Goal: Task Accomplishment & Management: Manage account settings

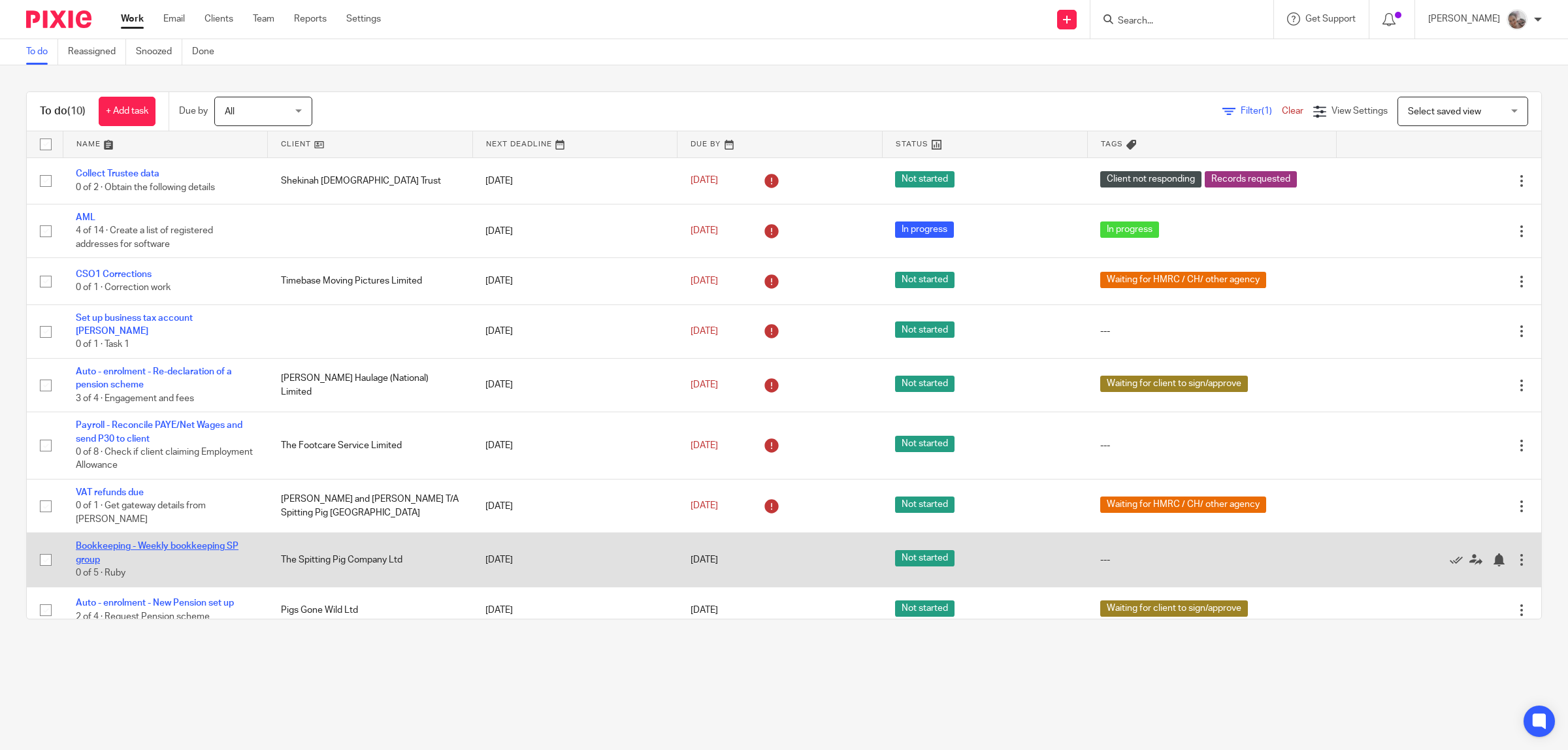
click at [161, 542] on link "Bookkeeping - Weekly bookkeeping SP group" at bounding box center [156, 553] width 162 height 22
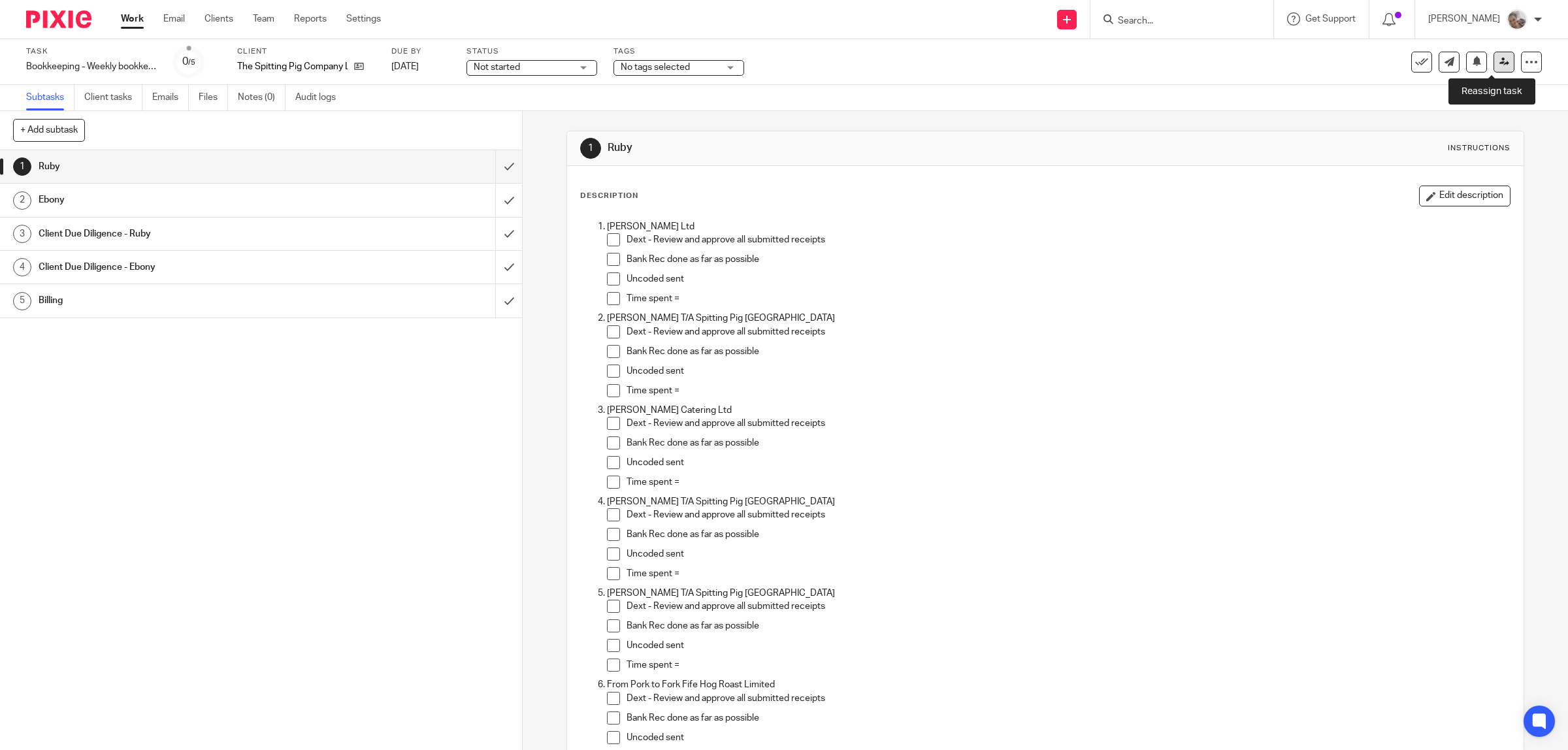
click at [1499, 64] on icon at bounding box center [1504, 62] width 10 height 10
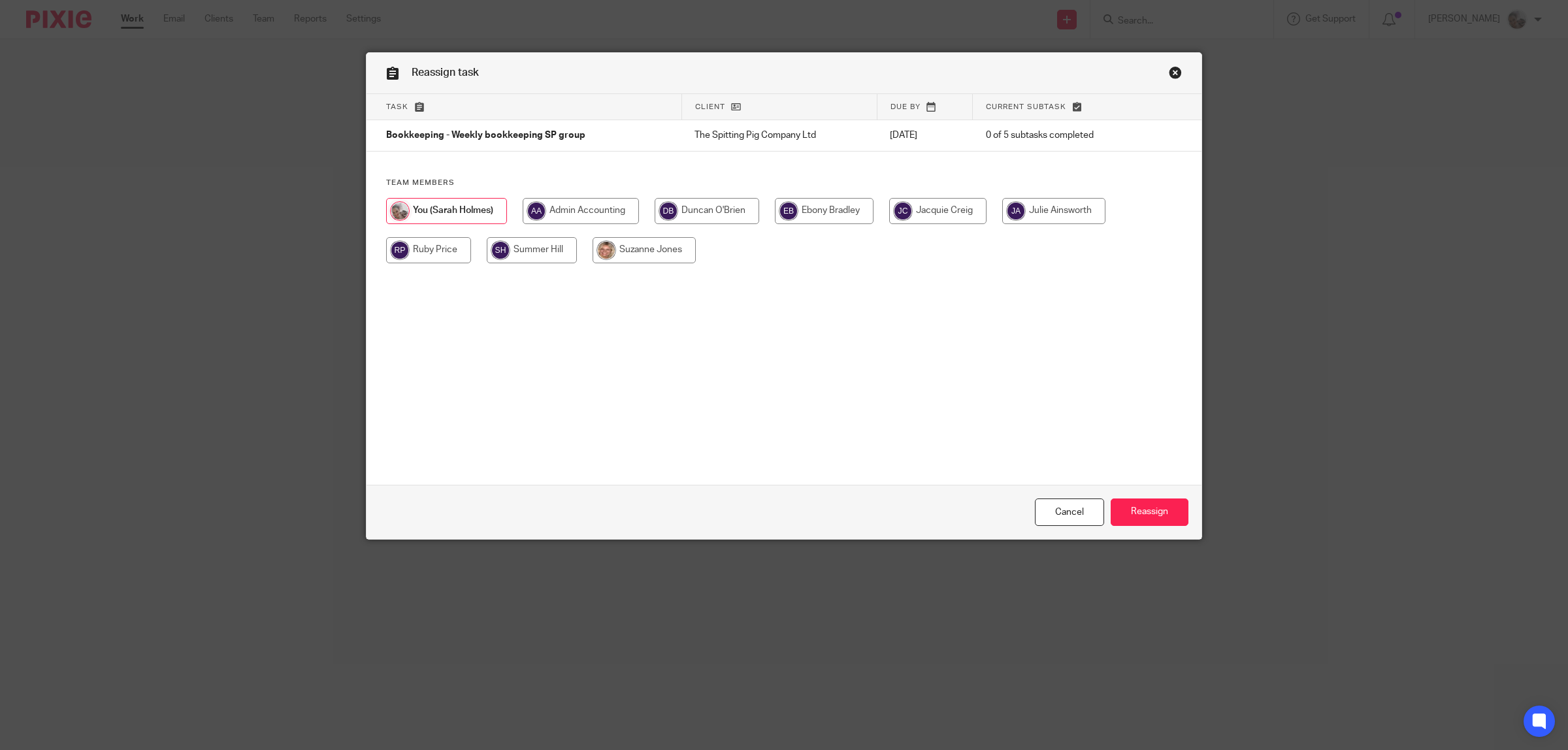
click at [417, 250] on input "radio" at bounding box center [429, 250] width 85 height 26
radio input "true"
click at [1131, 512] on input "Reassign" at bounding box center [1149, 512] width 77 height 28
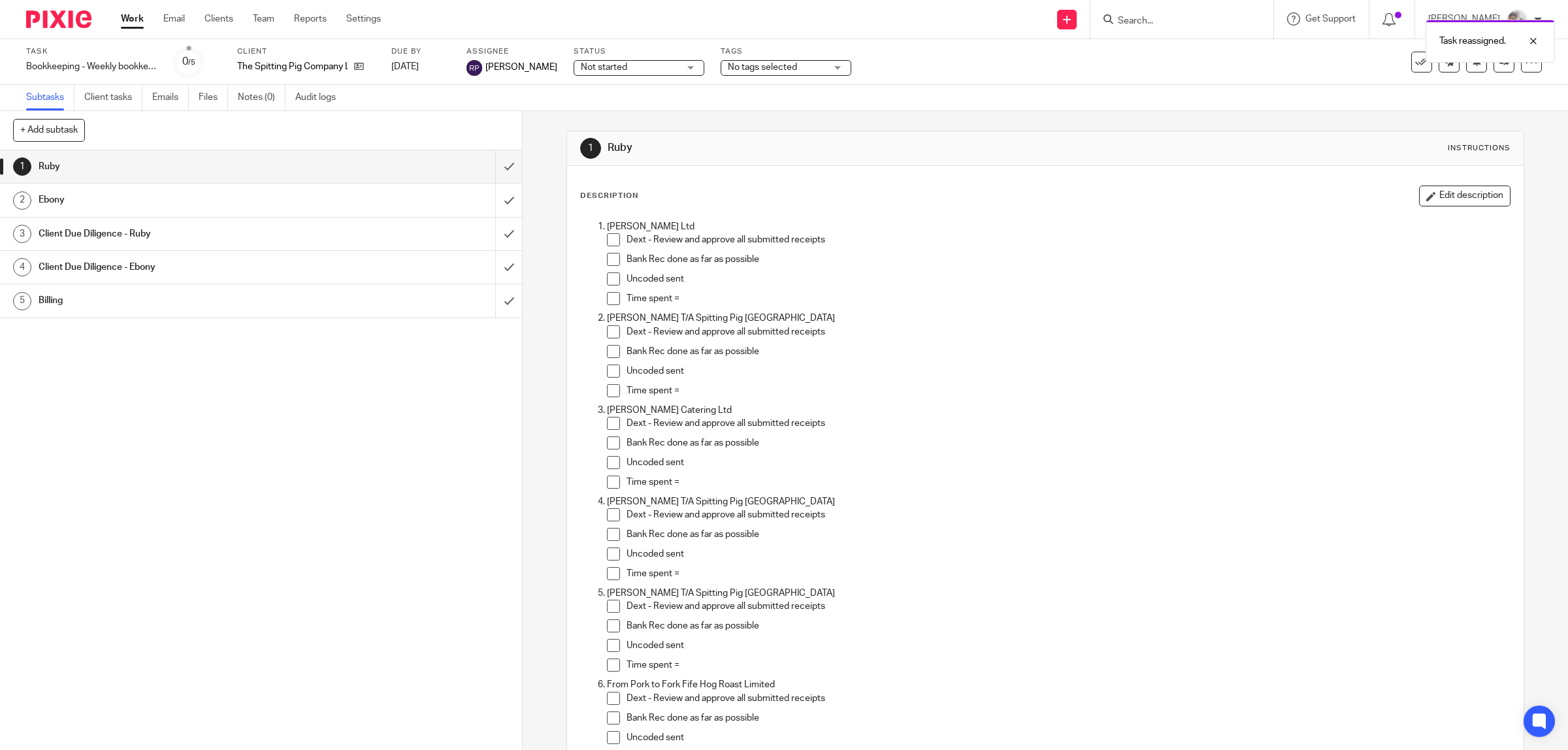
click at [60, 199] on h1 "Ebony" at bounding box center [186, 200] width 296 height 20
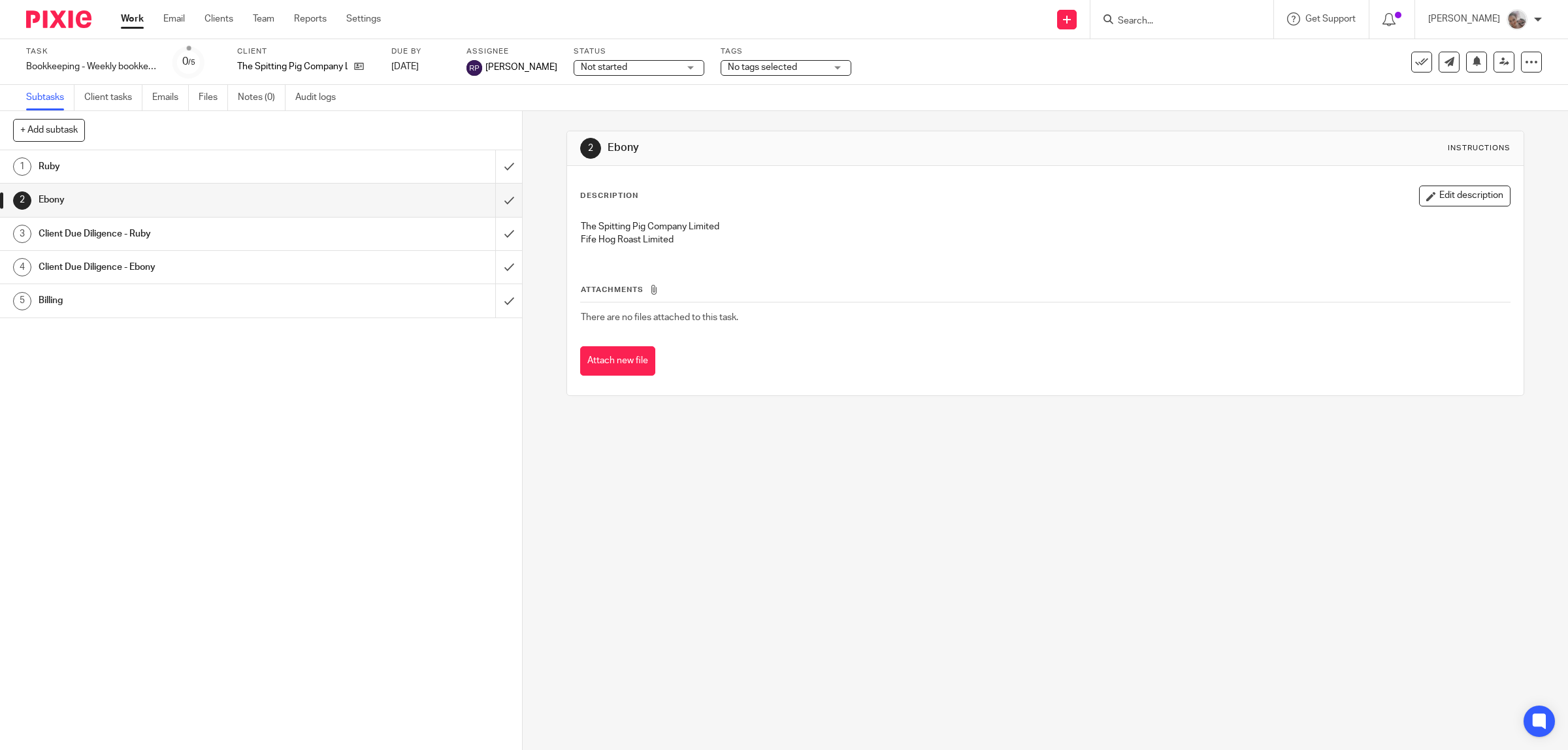
click at [237, 435] on div "1 Ruby 2 [GEOGRAPHIC_DATA] 3 Client Due Diligence - Ruby 4 Client Due Diligence…" at bounding box center [261, 450] width 522 height 599
click at [49, 159] on h1 "Ruby" at bounding box center [186, 166] width 296 height 20
